Goal: Find specific page/section: Find specific page/section

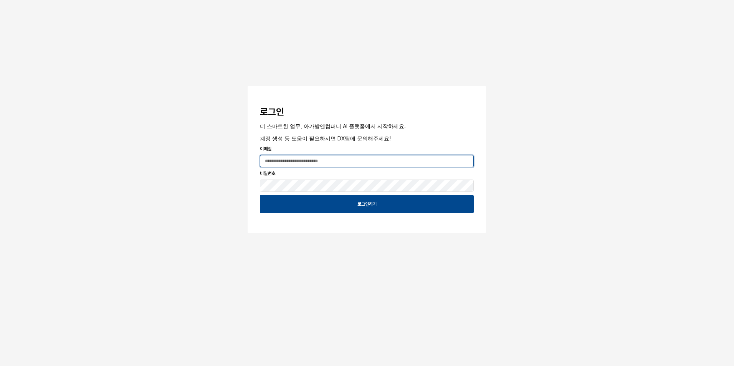
click at [325, 159] on input "App Frame" at bounding box center [366, 162] width 213 height 12
type input "**********"
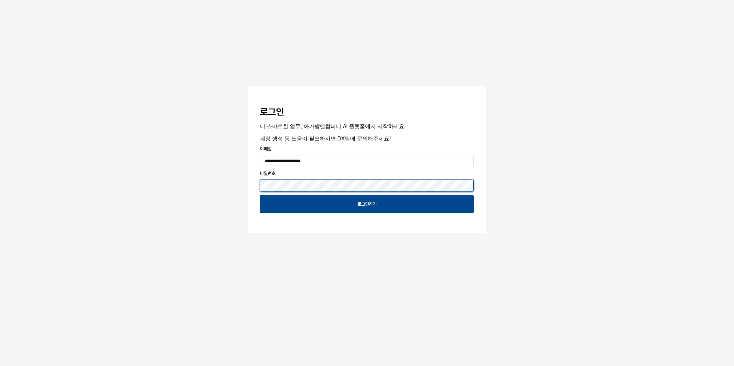
click at [248, 86] on button "App Frame" at bounding box center [251, 87] width 6 height 2
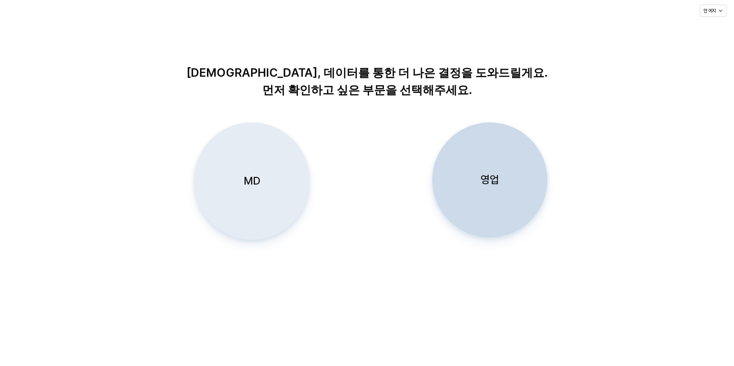
click at [253, 188] on p "MD" at bounding box center [252, 181] width 17 height 14
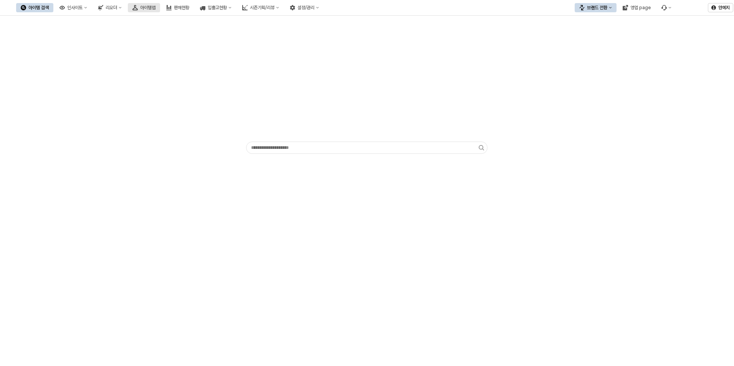
click at [156, 9] on div "아이템맵" at bounding box center [147, 7] width 15 height 5
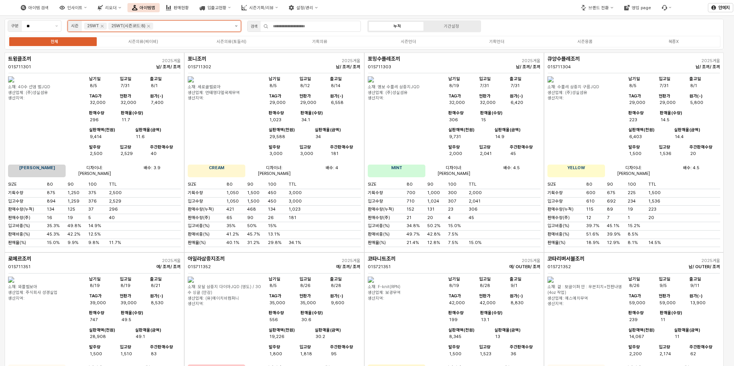
click at [237, 26] on icon "제안 사항 표시" at bounding box center [236, 26] width 3 height 2
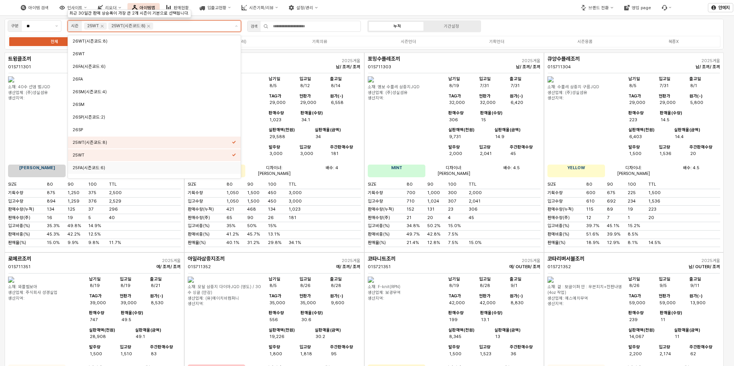
scroll to position [77, 0]
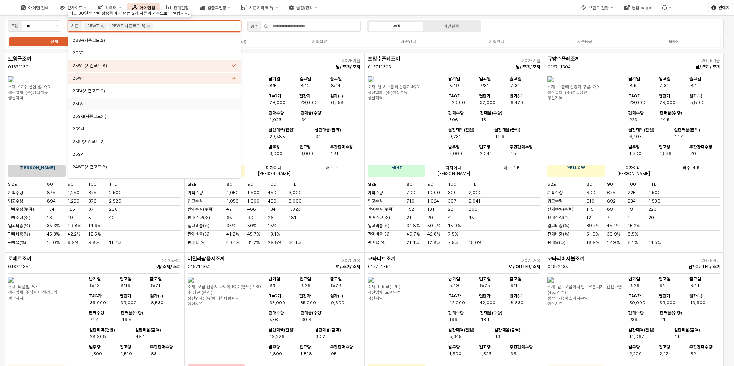
click at [109, 99] on div "25FA" at bounding box center [154, 104] width 173 height 12
click at [111, 92] on div "25FA(시즌코드:6)" at bounding box center [152, 91] width 159 height 6
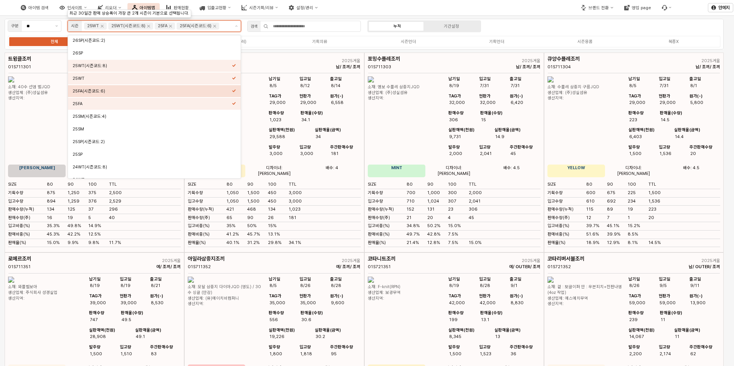
scroll to position [76, 0]
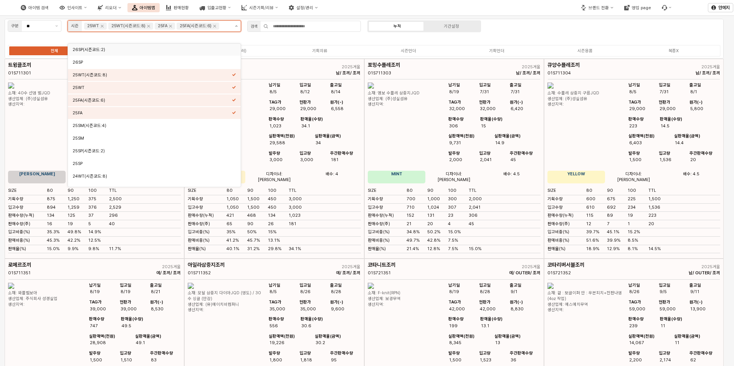
click at [237, 31] on button "제안 사항 표시" at bounding box center [236, 26] width 9 height 11
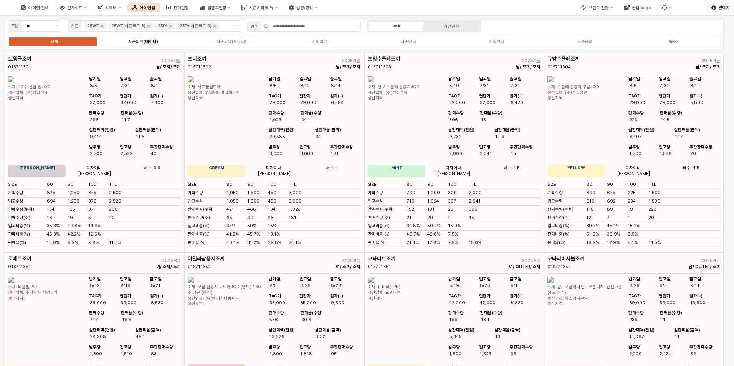
click at [132, 41] on div "시즌의류(베이비)" at bounding box center [143, 41] width 30 height 5
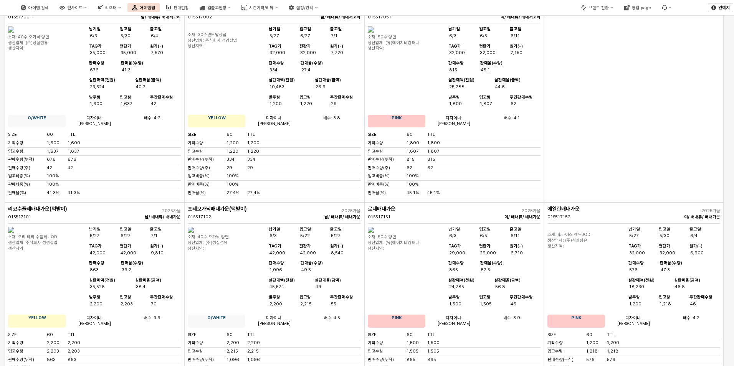
scroll to position [77, 0]
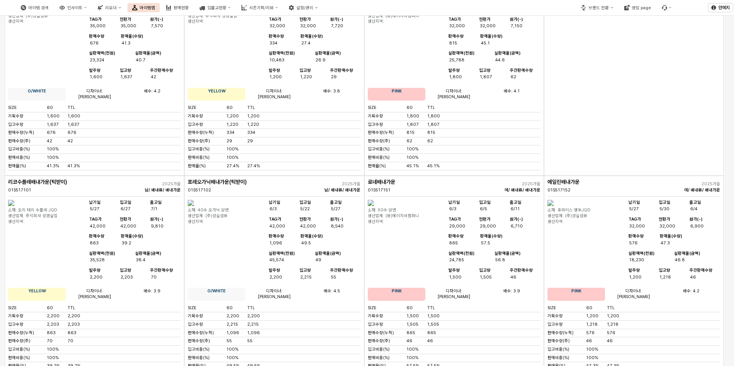
click at [617, 143] on div "App Frame" at bounding box center [634, 76] width 180 height 200
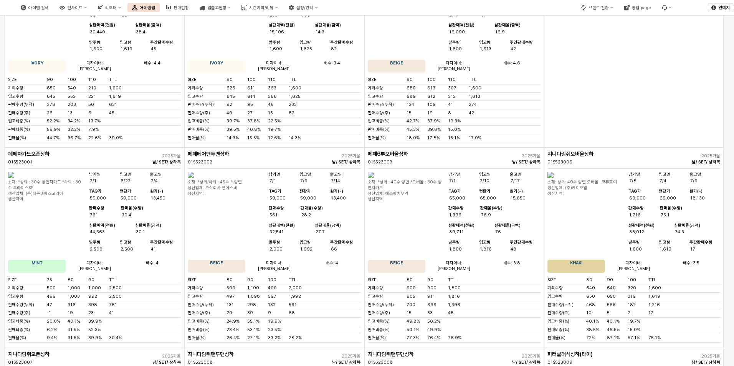
scroll to position [0, 0]
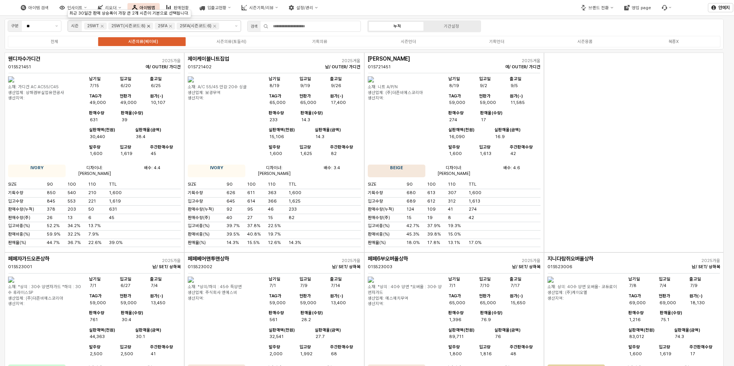
click at [147, 26] on icon "Remove 25WT(시즌코드:8)" at bounding box center [148, 26] width 3 height 3
click at [103, 27] on icon "Remove 25WT" at bounding box center [102, 26] width 3 height 3
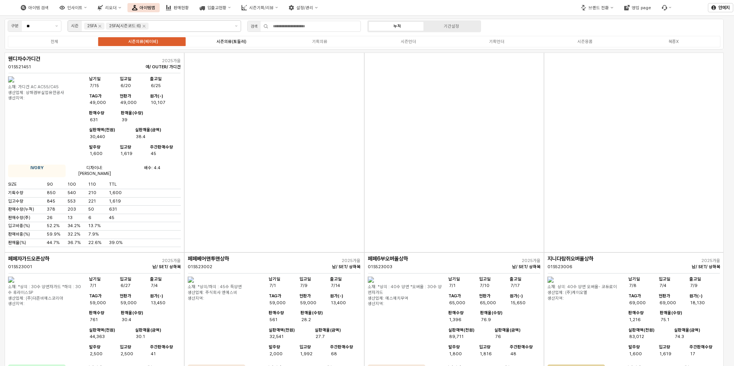
click at [227, 39] on div "시즌의류(토들러)" at bounding box center [232, 41] width 30 height 5
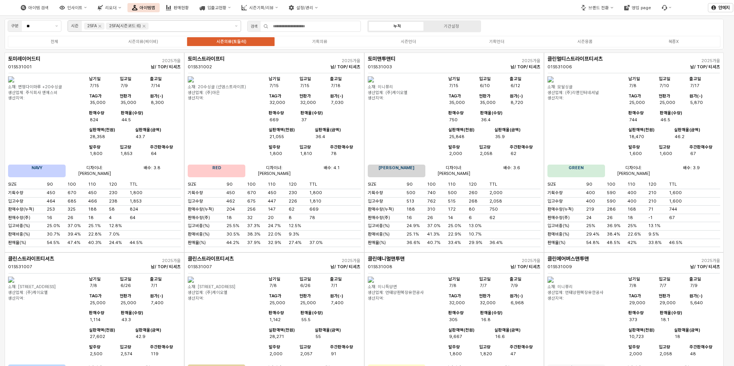
click at [723, 228] on div "클린멀티스트라이프티셔츠 01S531006 2025가을 남/ TOP/ 티셔츠 소재: 모달싱글 생산업체: (주)리앤인터네셔널 생산지역: 납기일 7…" at bounding box center [634, 153] width 180 height 200
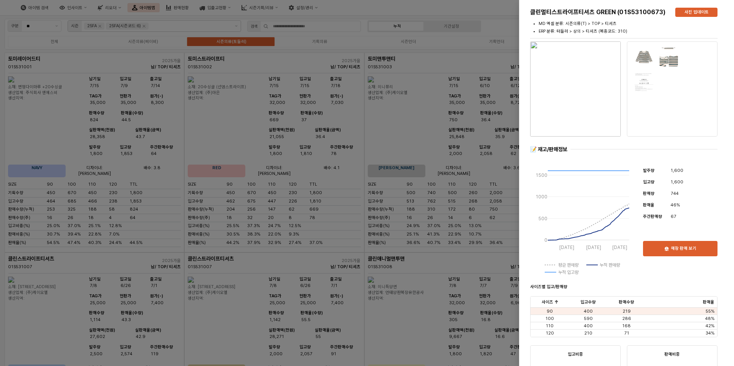
click at [381, 10] on div at bounding box center [367, 183] width 734 height 366
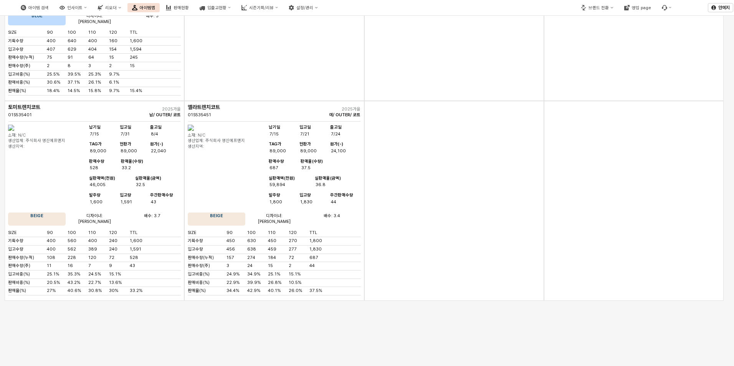
scroll to position [2975, 0]
